Goal: Information Seeking & Learning: Learn about a topic

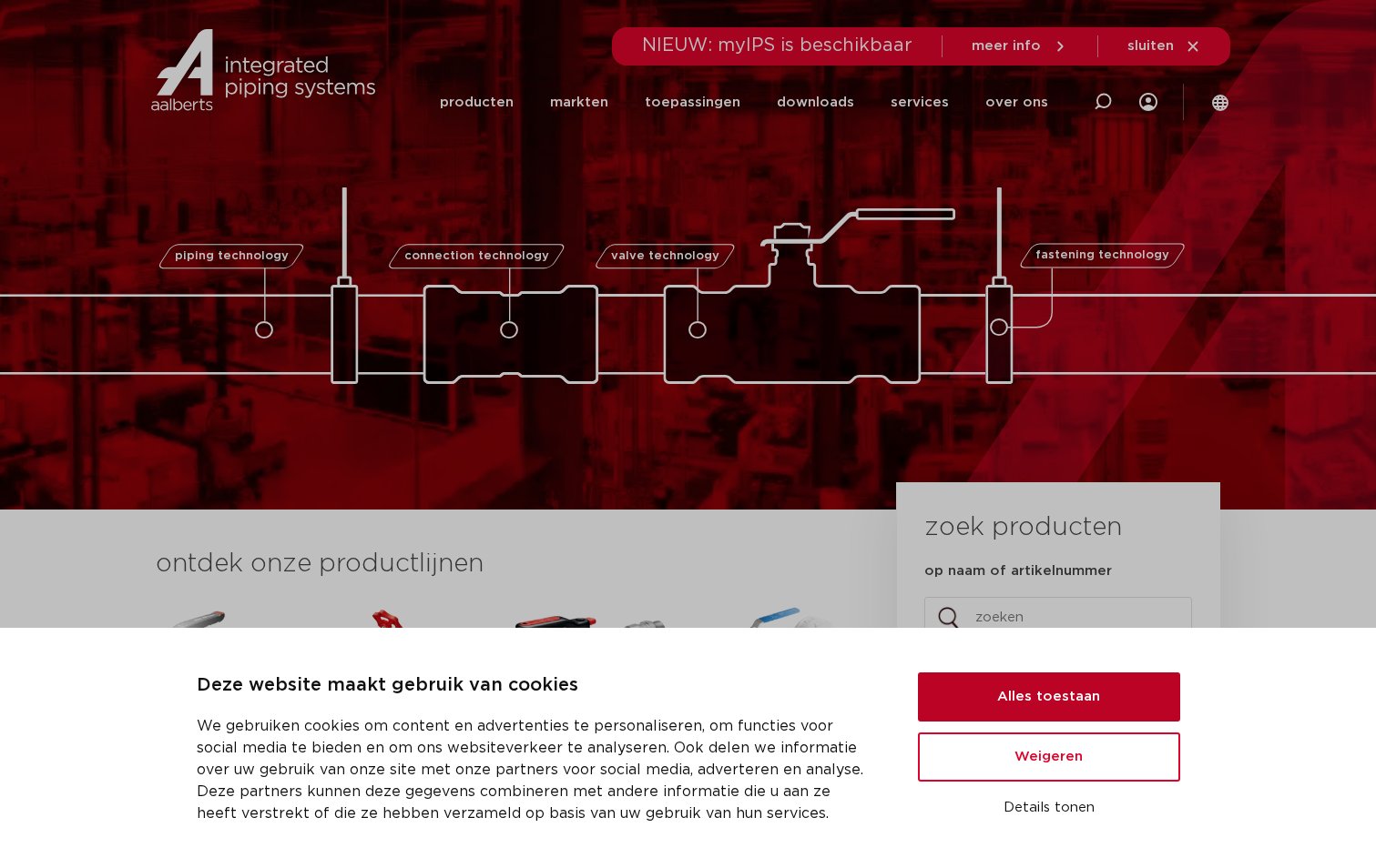
click at [1052, 703] on button "Alles toestaan" at bounding box center [1048, 698] width 262 height 49
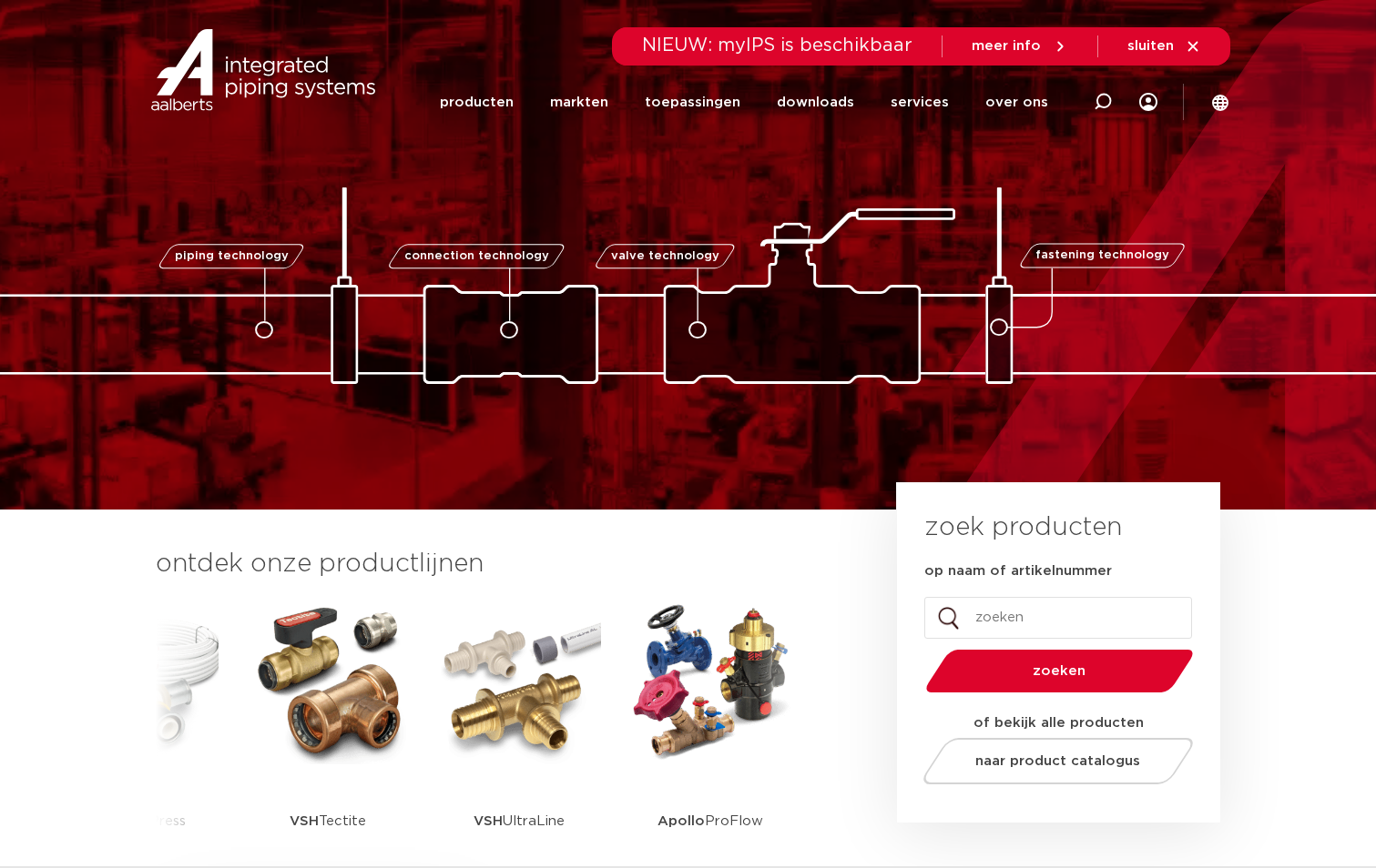
click at [1298, 636] on section "ontdek onze productlijnen VSH SmartPress VSH XPress VSH SudoPress VSH PowerPres…" at bounding box center [688, 724] width 1376 height 430
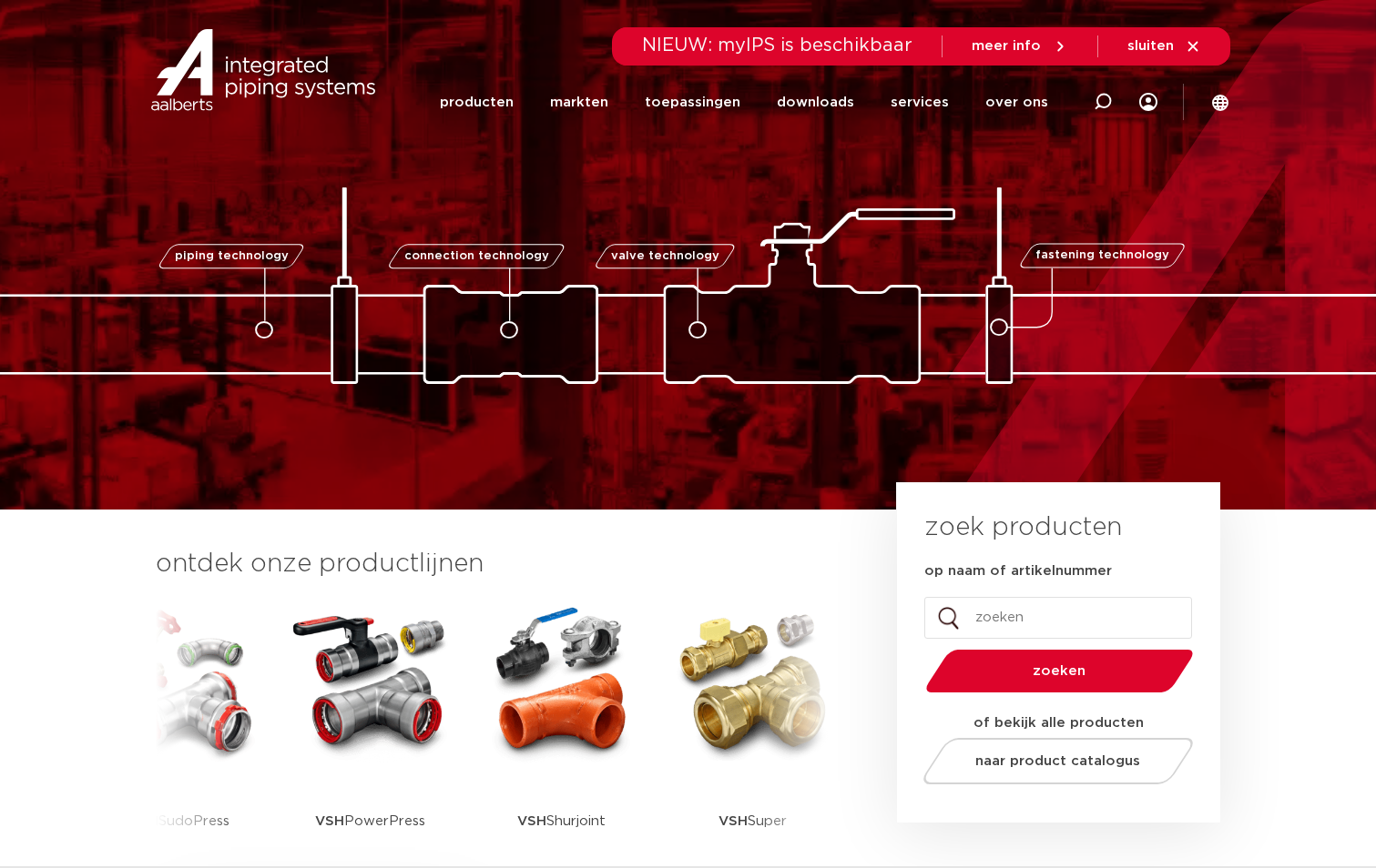
click at [422, 691] on img at bounding box center [370, 682] width 164 height 164
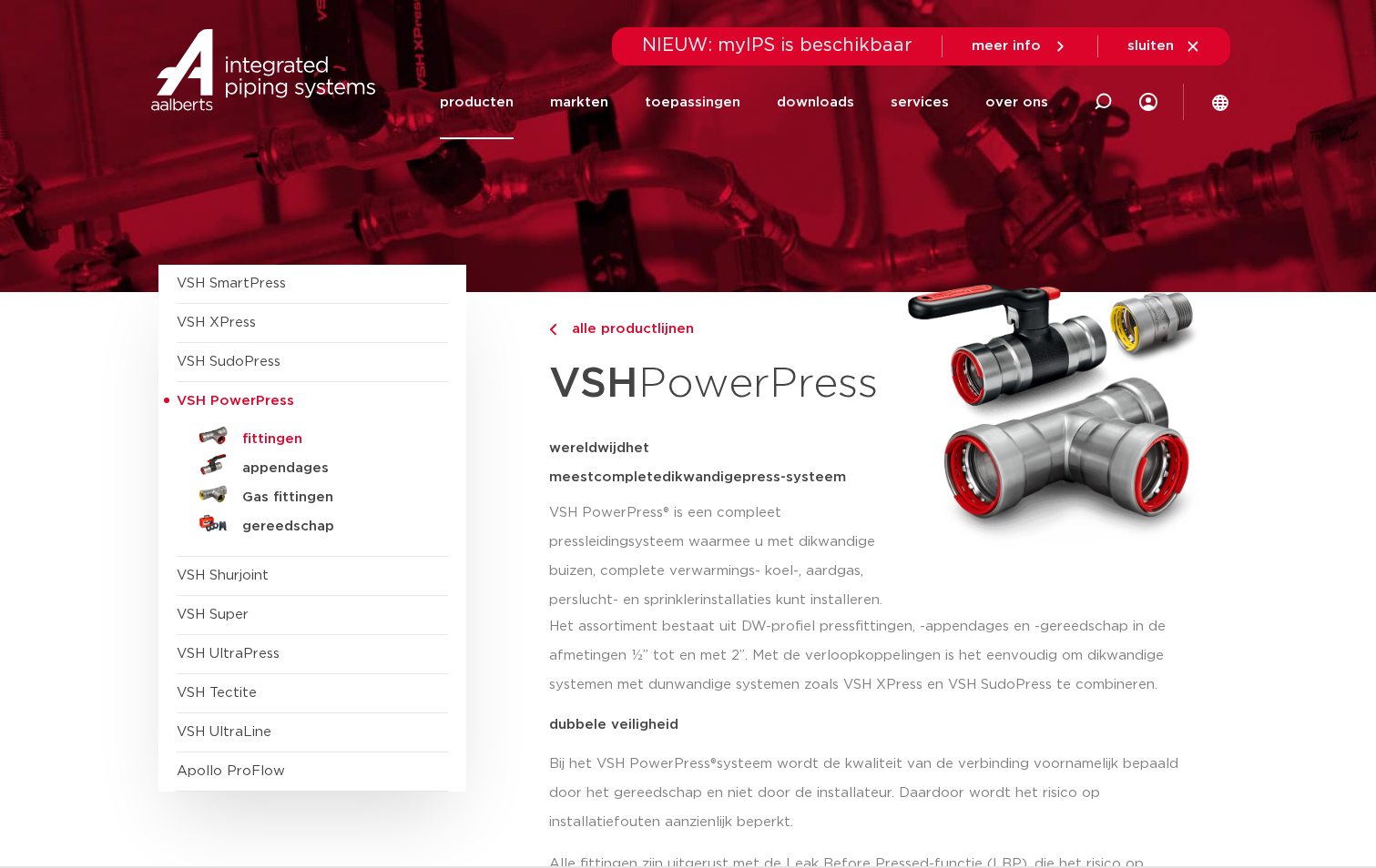
click at [271, 438] on h5 "fittingen" at bounding box center [332, 439] width 180 height 16
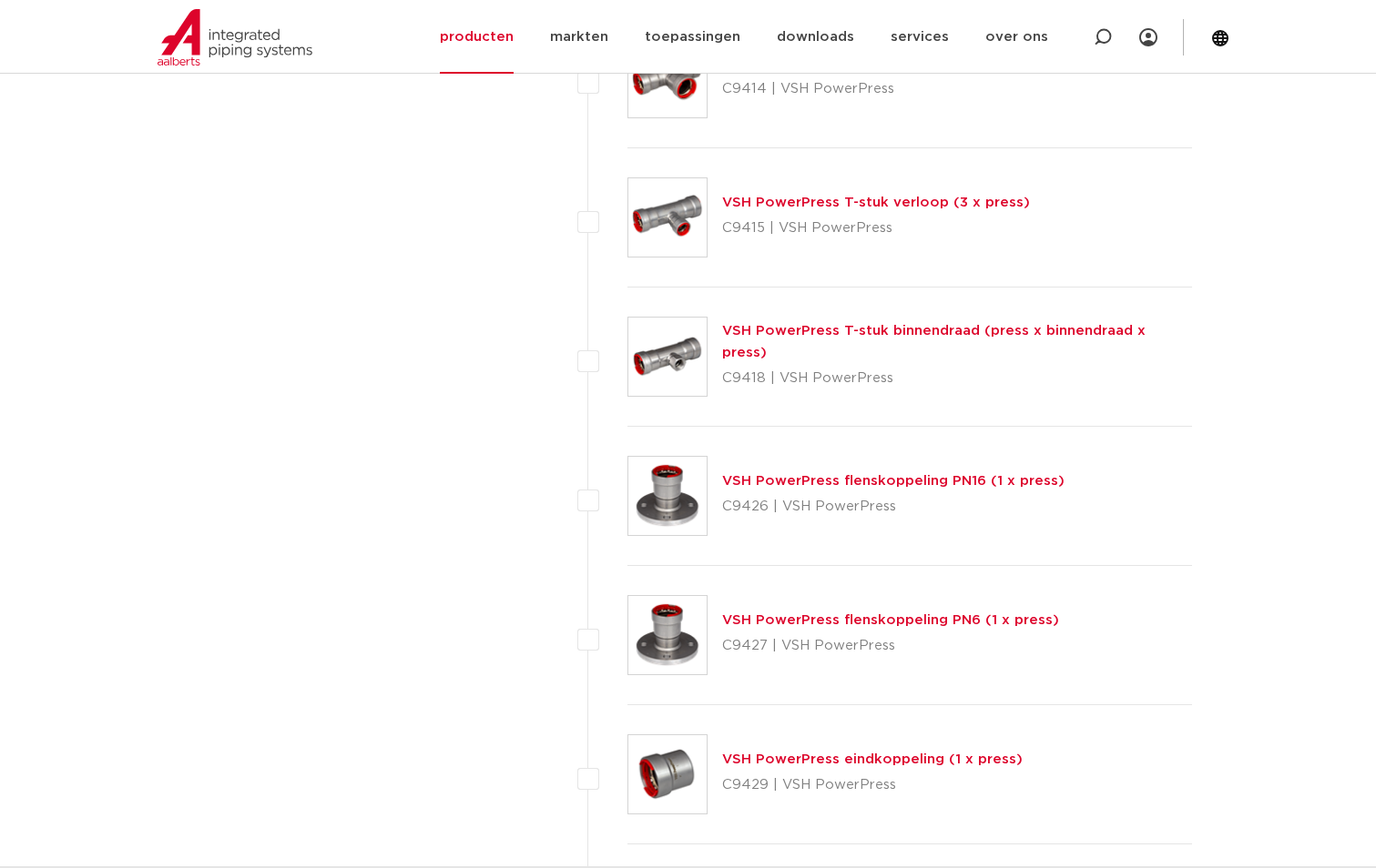
scroll to position [1820, 0]
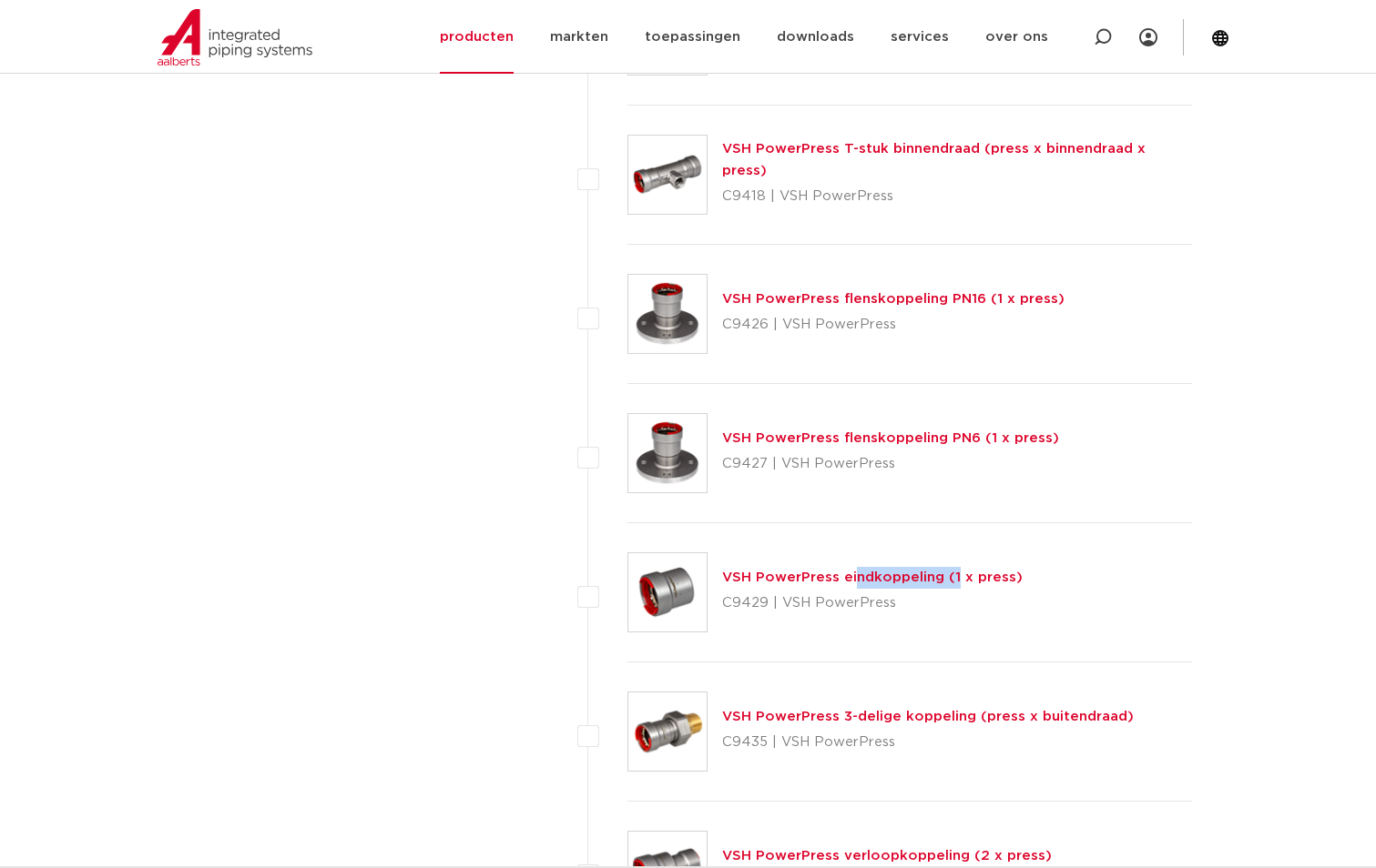
drag, startPoint x: 721, startPoint y: 575, endPoint x: 834, endPoint y: 581, distance: 113.2
click at [834, 581] on div "VSH PowerPress eindkoppeling (1 x press) C9429 | VSH PowerPress" at bounding box center [909, 593] width 565 height 139
copy link "VSH PowerPress"
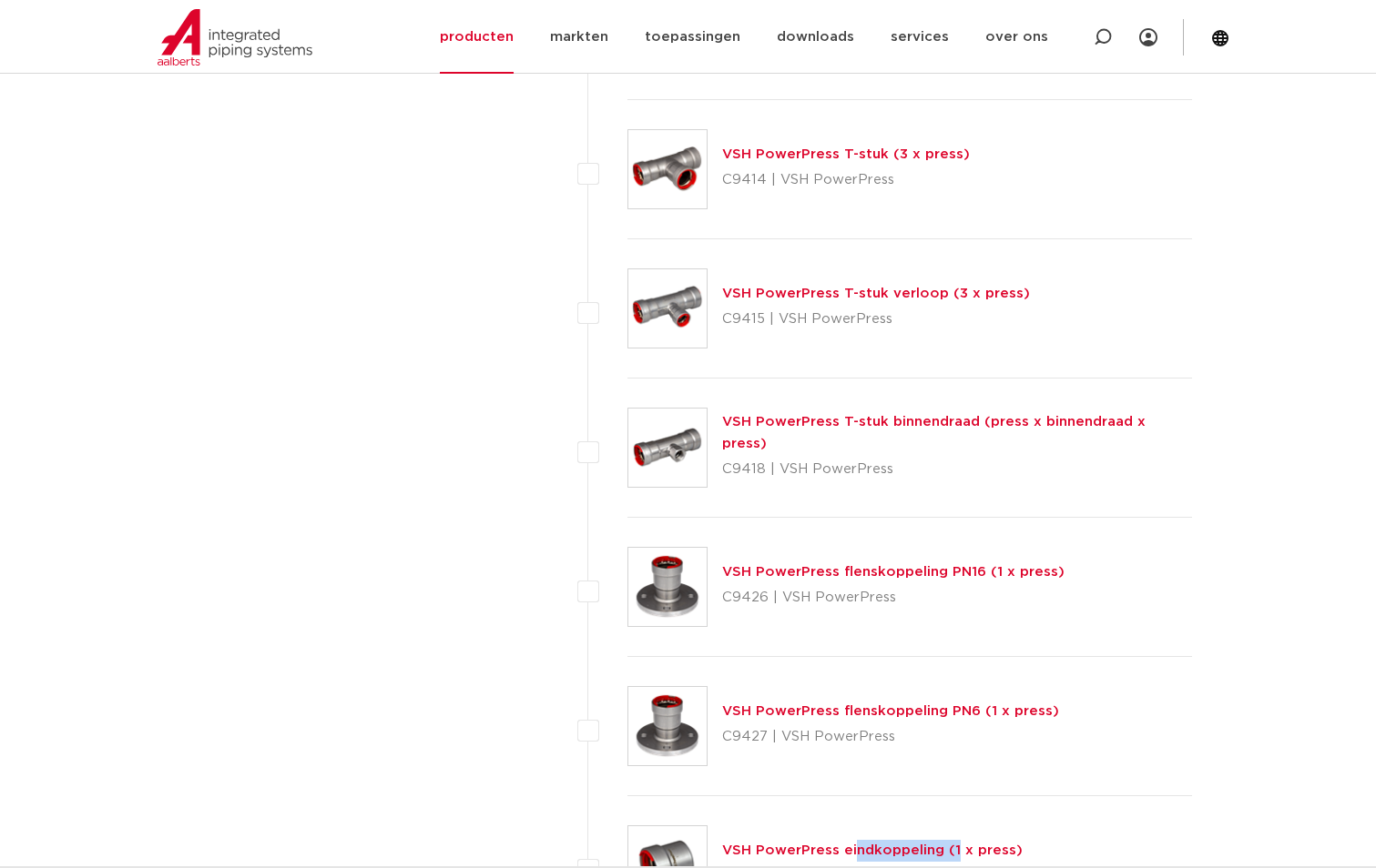
scroll to position [1001, 0]
